Goal: Task Accomplishment & Management: Use online tool/utility

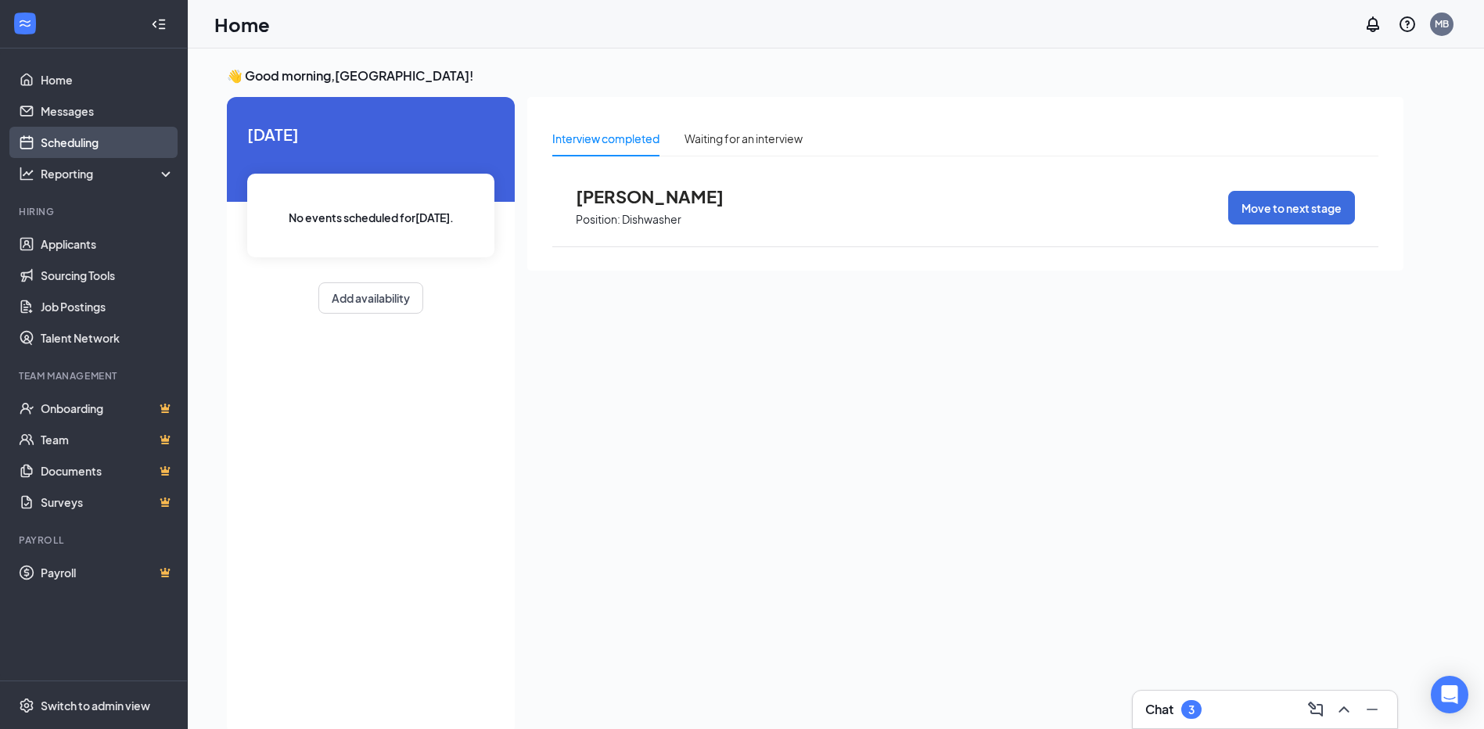
click at [102, 135] on link "Scheduling" at bounding box center [108, 142] width 134 height 31
click at [95, 145] on link "Scheduling" at bounding box center [108, 142] width 134 height 31
click at [60, 137] on link "Scheduling" at bounding box center [108, 142] width 134 height 31
click at [261, 120] on div "Today No events scheduled for today . Add availability" at bounding box center [371, 218] width 288 height 242
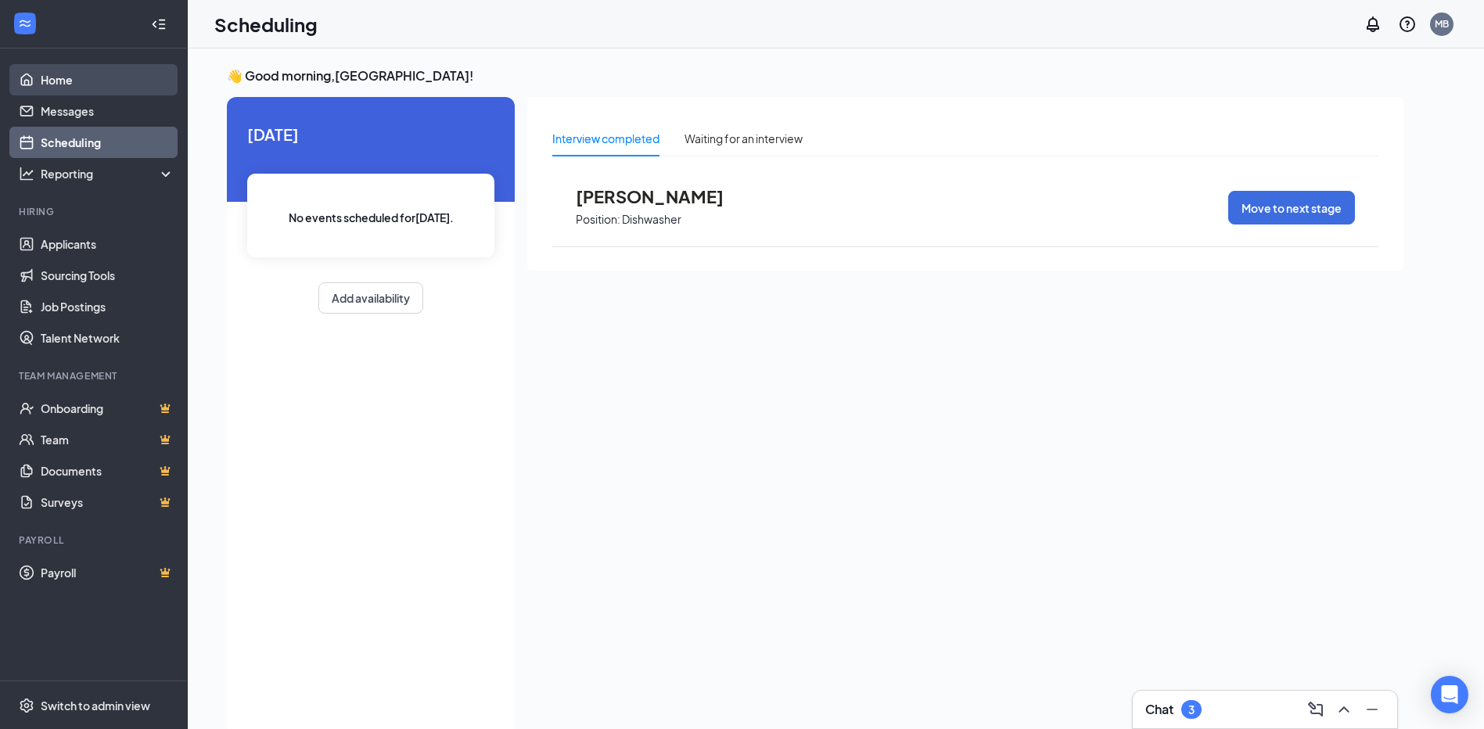
click at [88, 77] on link "Home" at bounding box center [108, 79] width 134 height 31
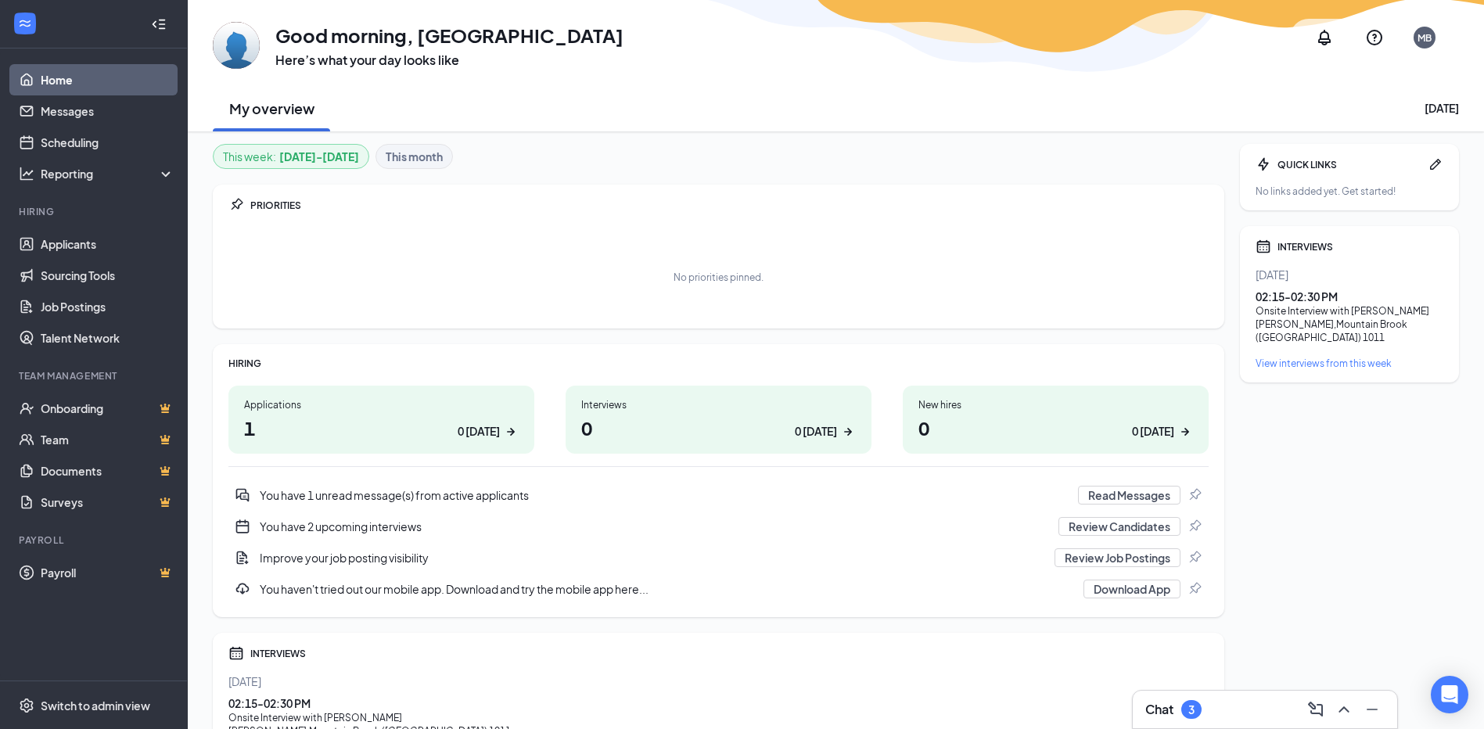
click at [829, 431] on div "0 today" at bounding box center [816, 431] width 42 height 16
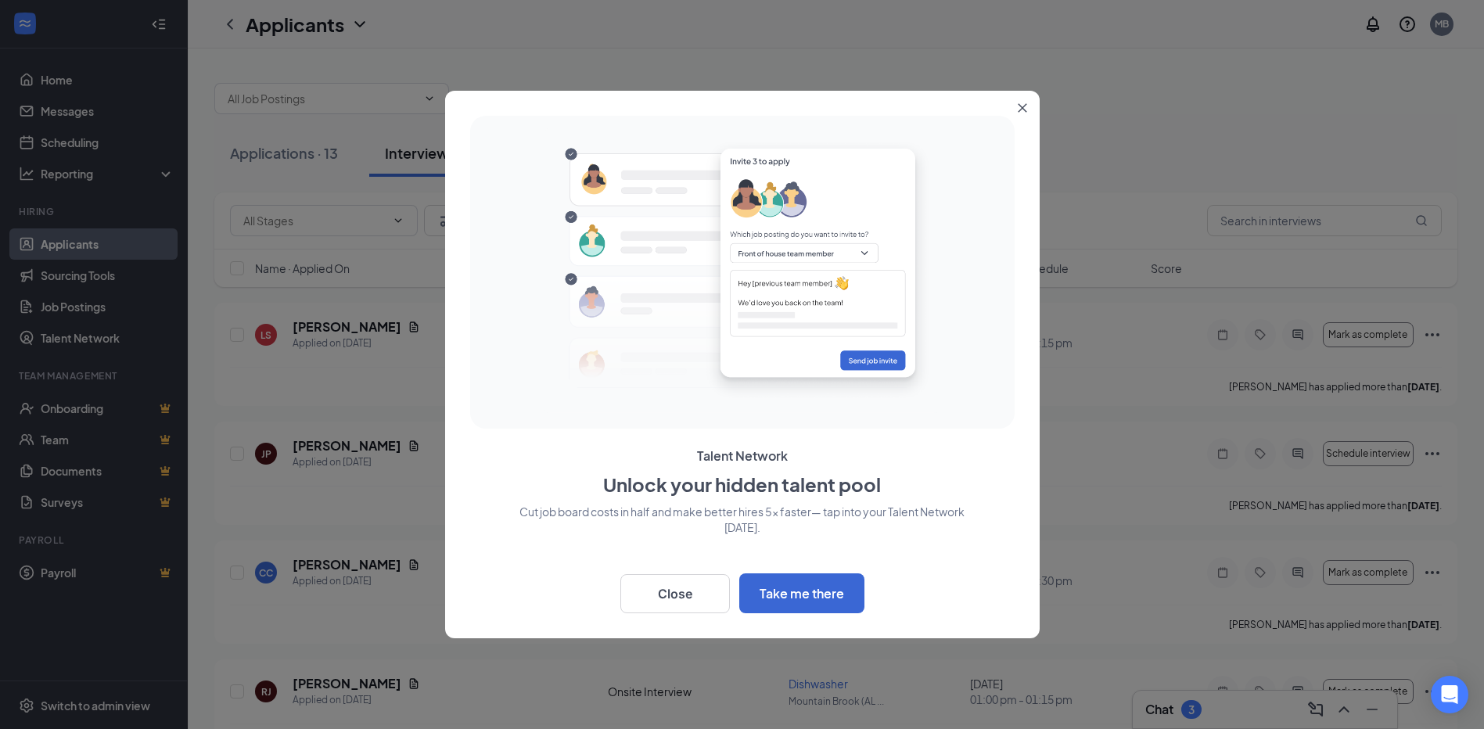
click at [1026, 113] on button "Close" at bounding box center [1026, 105] width 28 height 28
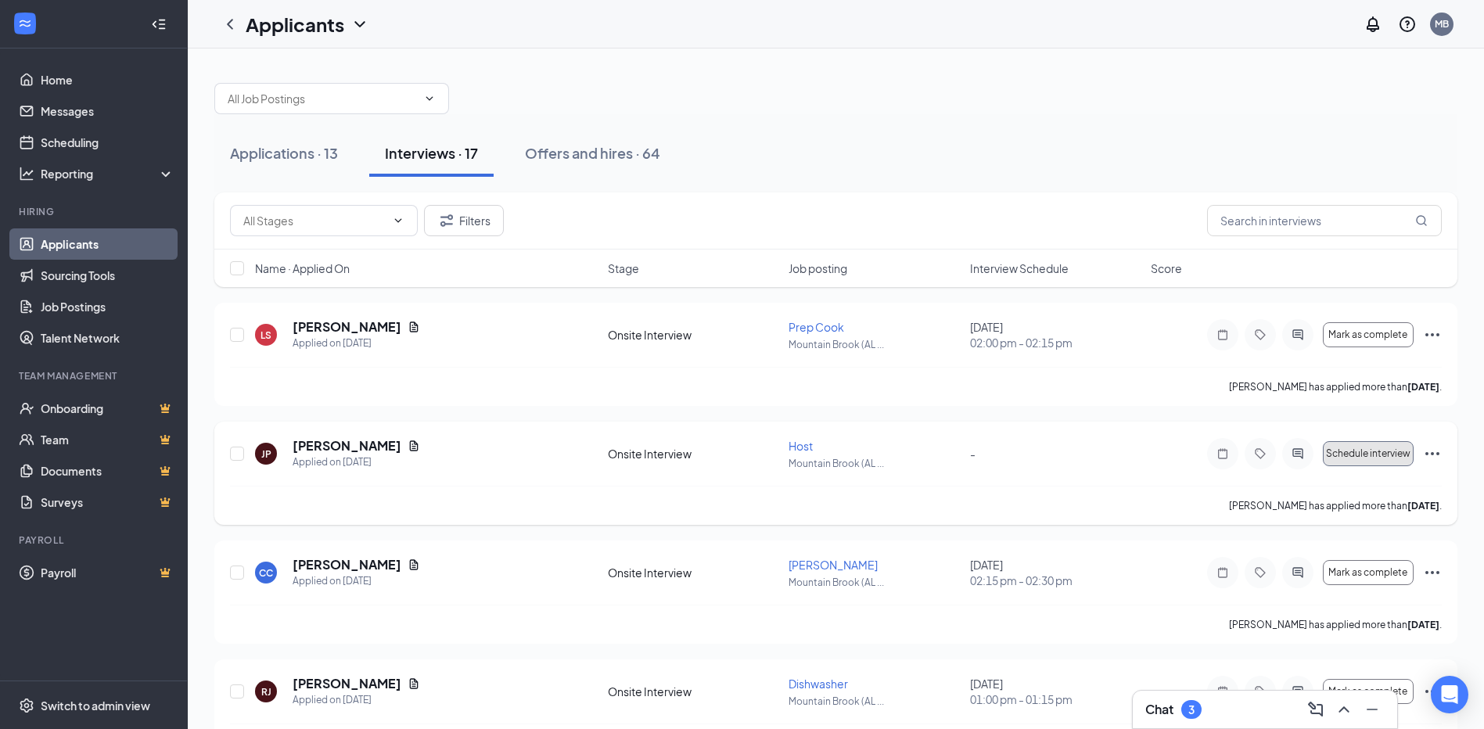
click at [1389, 459] on button "Schedule interview" at bounding box center [1368, 453] width 91 height 25
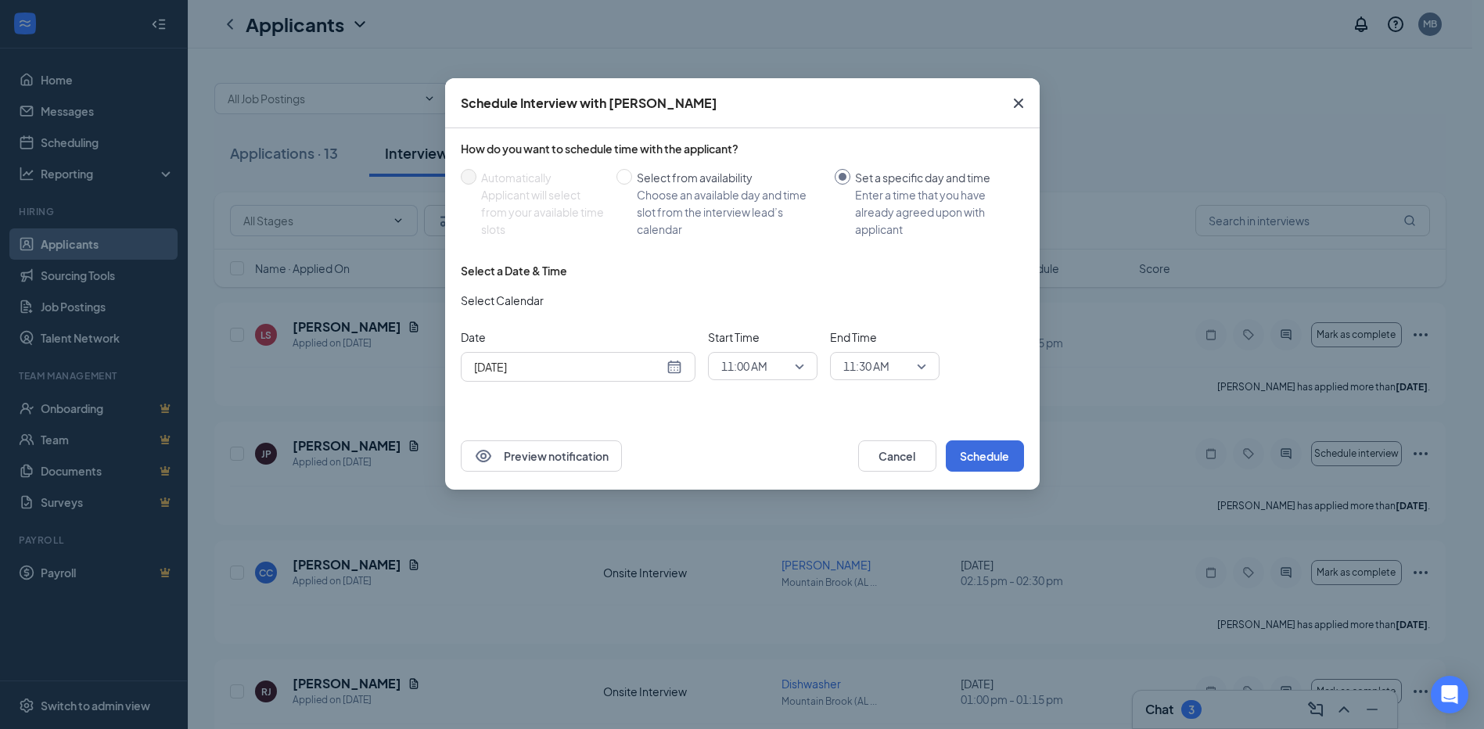
click at [1019, 113] on span "Close" at bounding box center [1018, 103] width 42 height 42
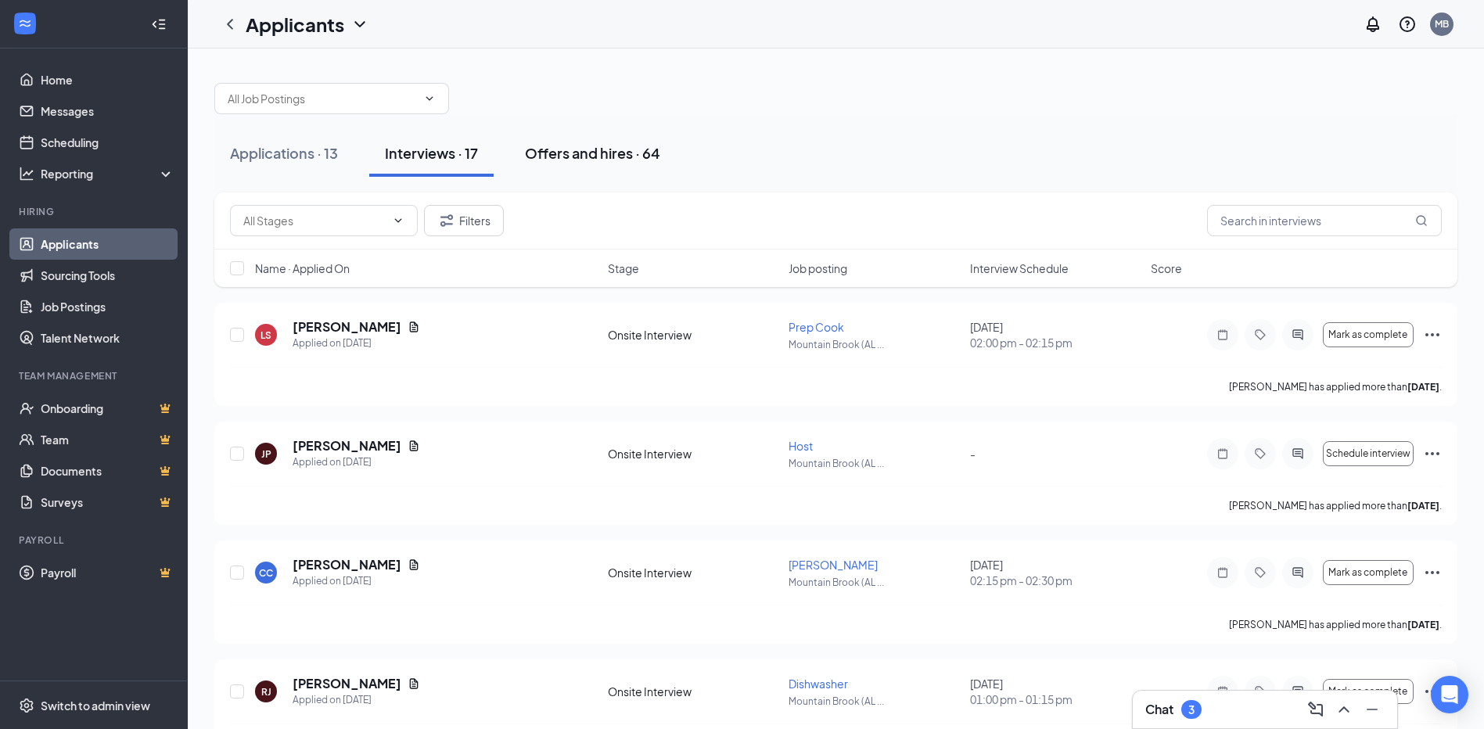
click at [616, 149] on div "Offers and hires · 64" at bounding box center [592, 153] width 135 height 20
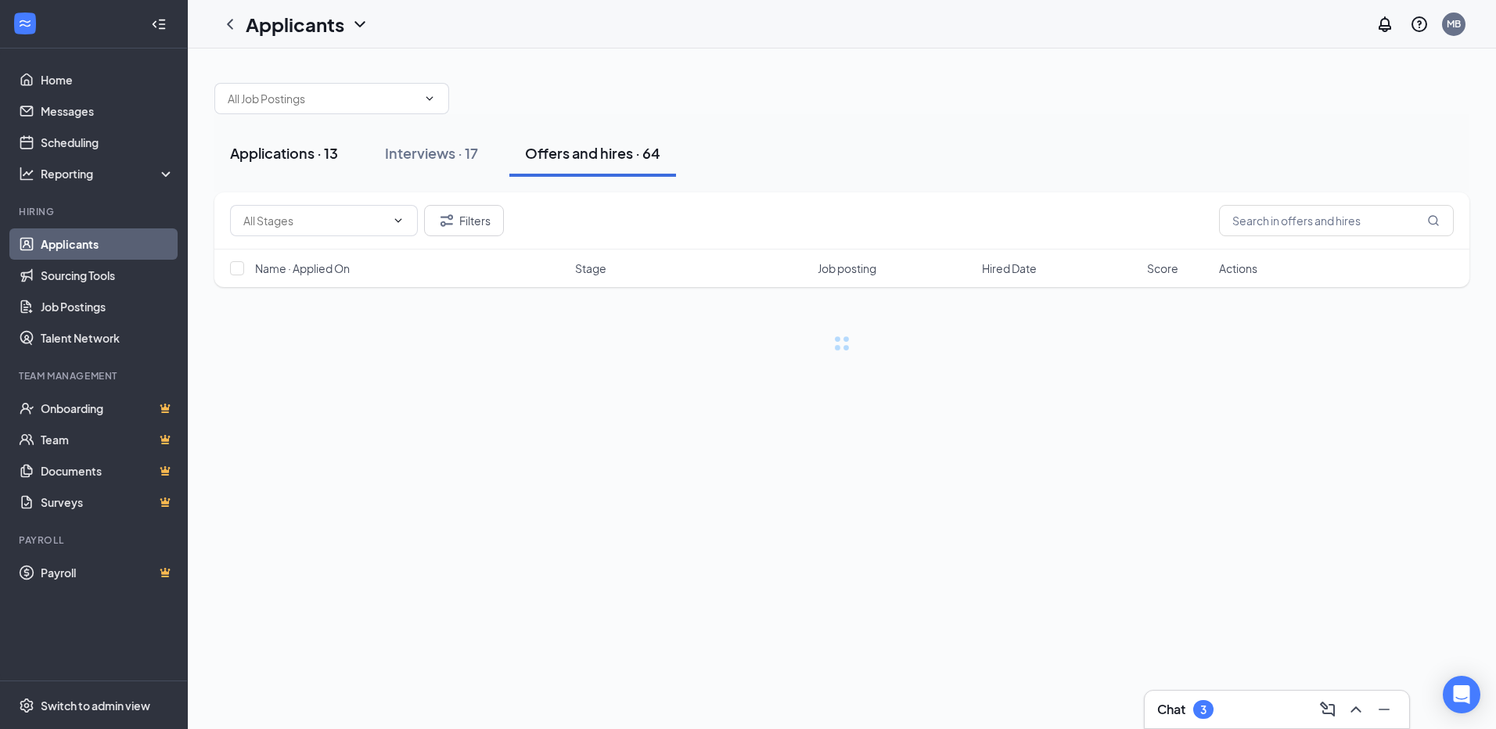
click at [272, 144] on div "Applications · 13" at bounding box center [284, 153] width 108 height 20
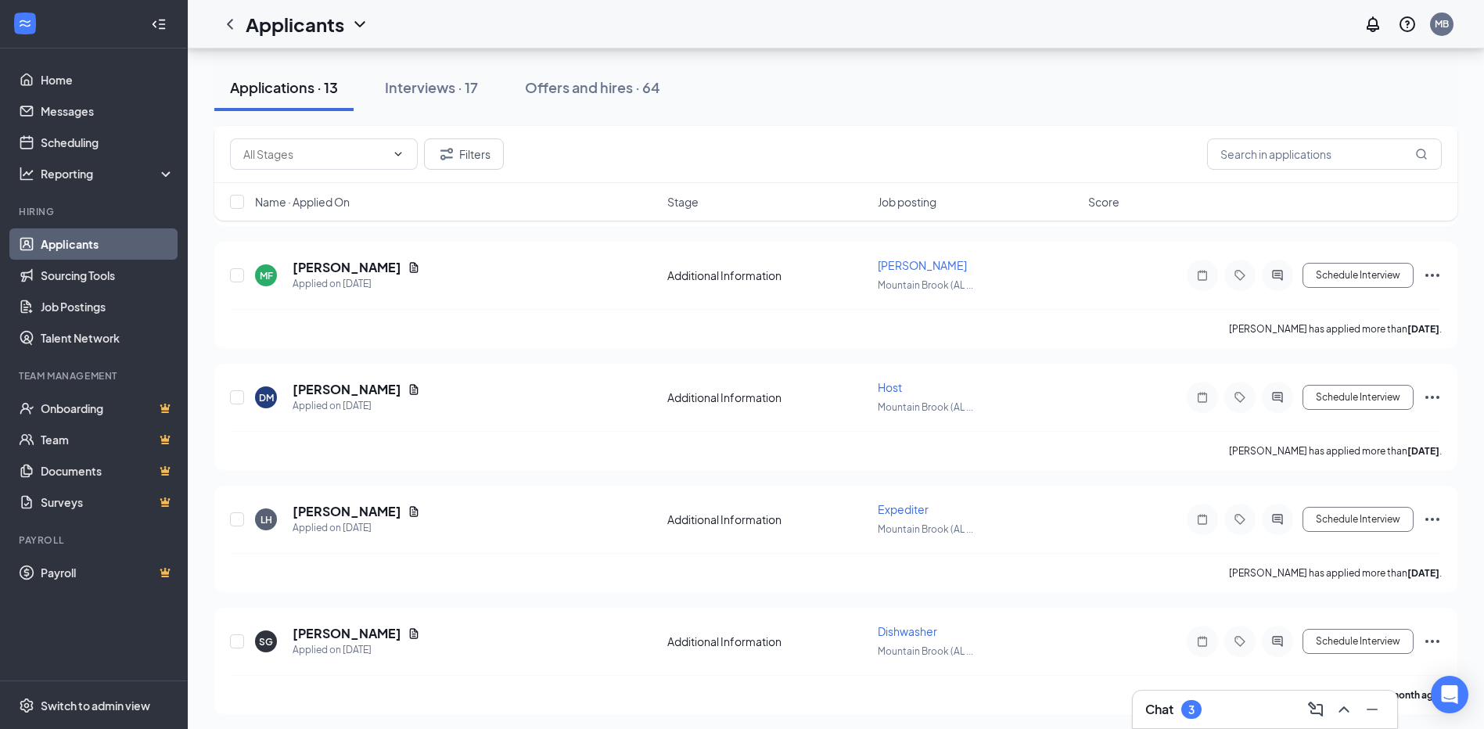
scroll to position [1095, 0]
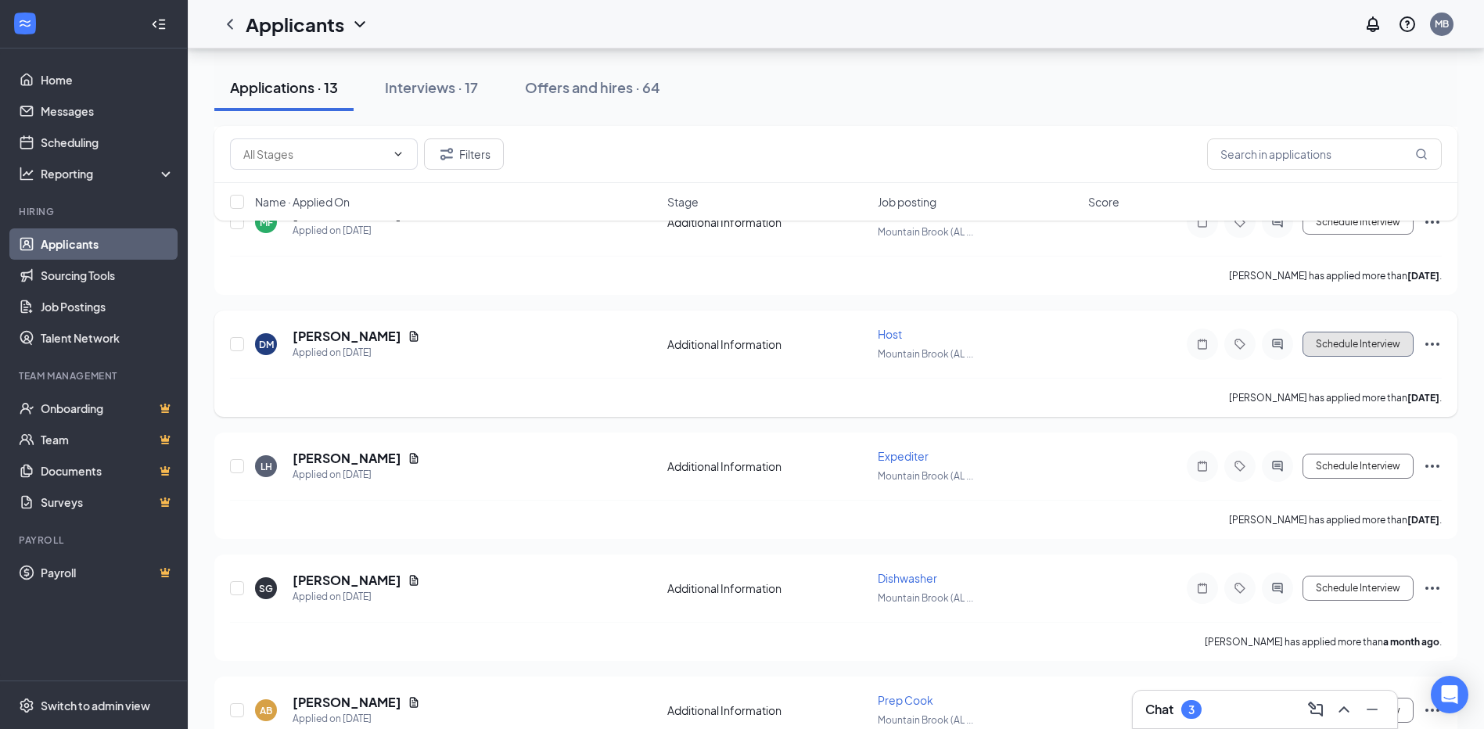
click at [1344, 340] on button "Schedule Interview" at bounding box center [1358, 344] width 111 height 25
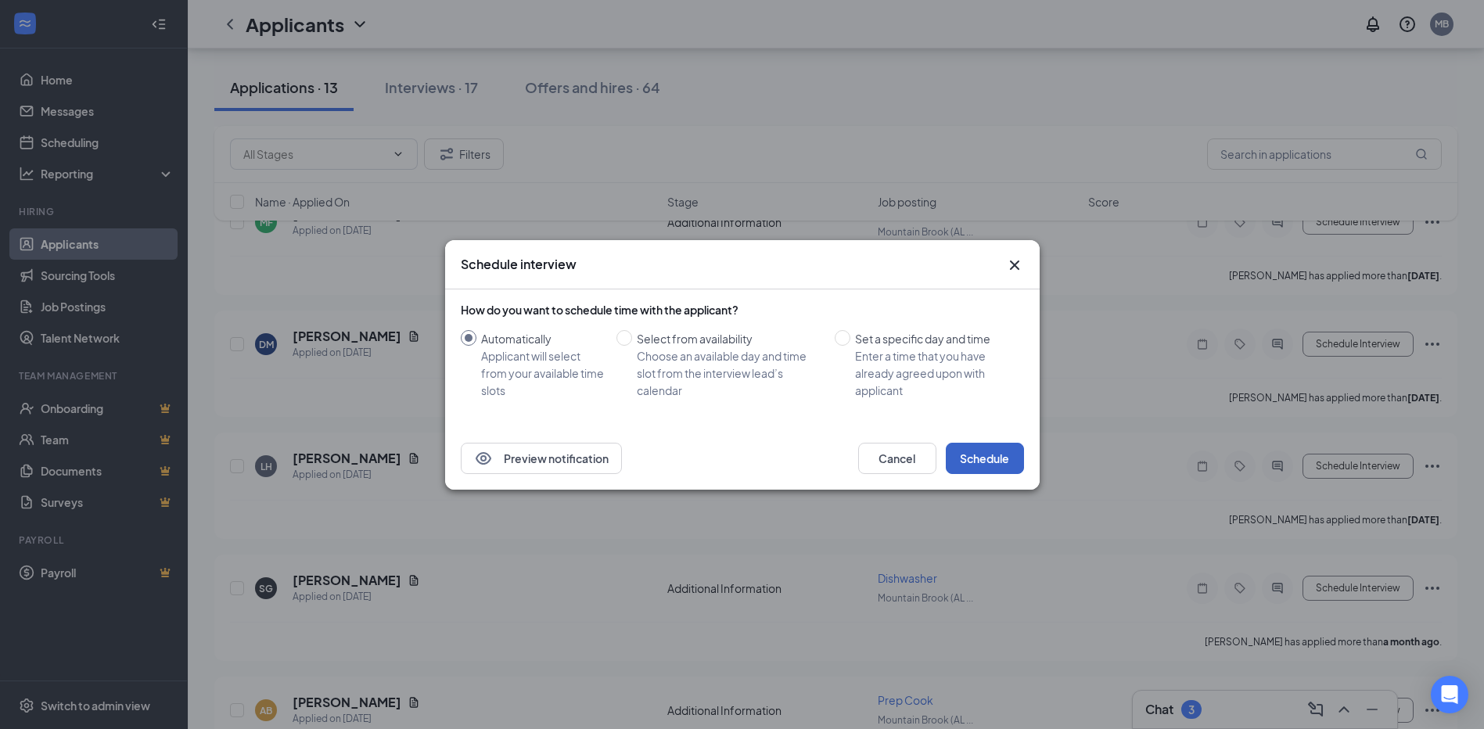
click at [981, 447] on button "Schedule" at bounding box center [985, 458] width 78 height 31
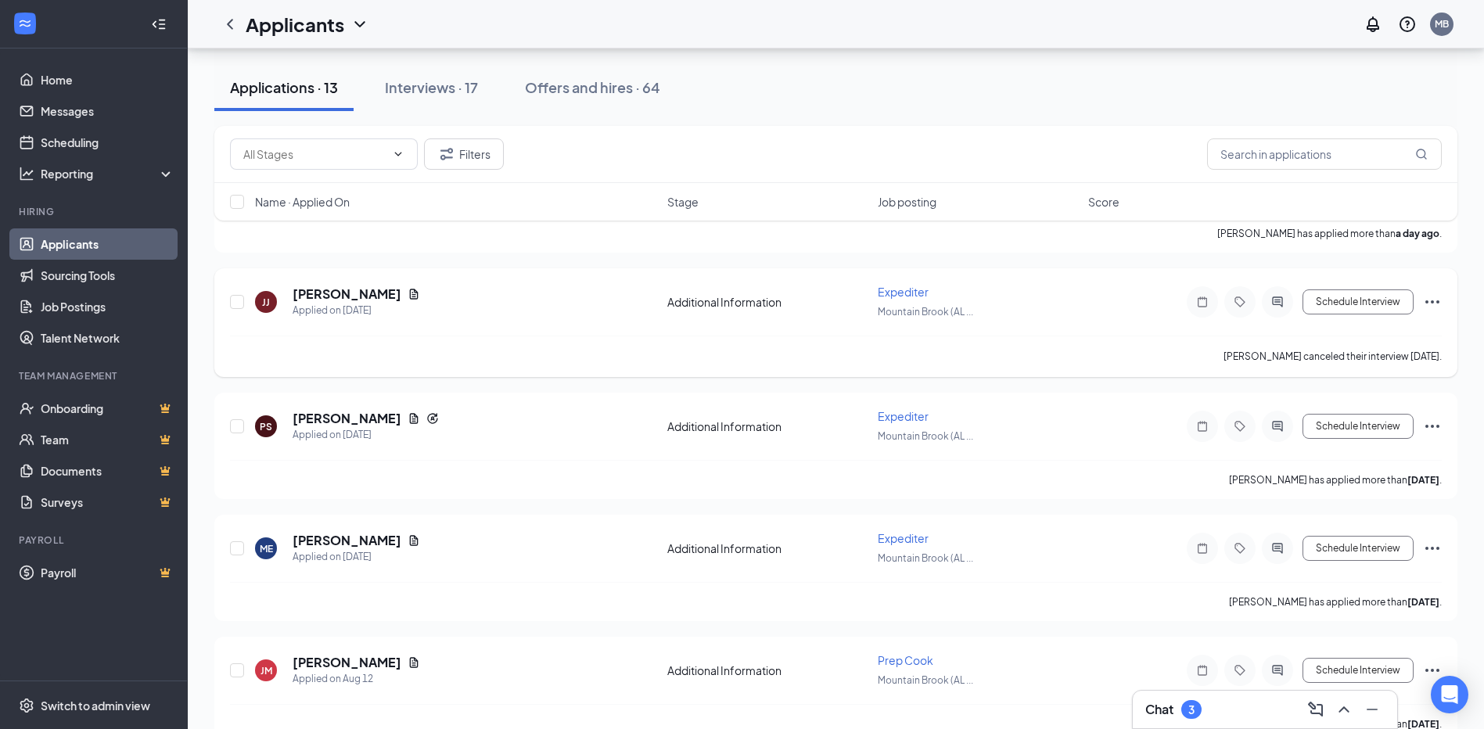
scroll to position [235, 0]
